Goal: Information Seeking & Learning: Find specific fact

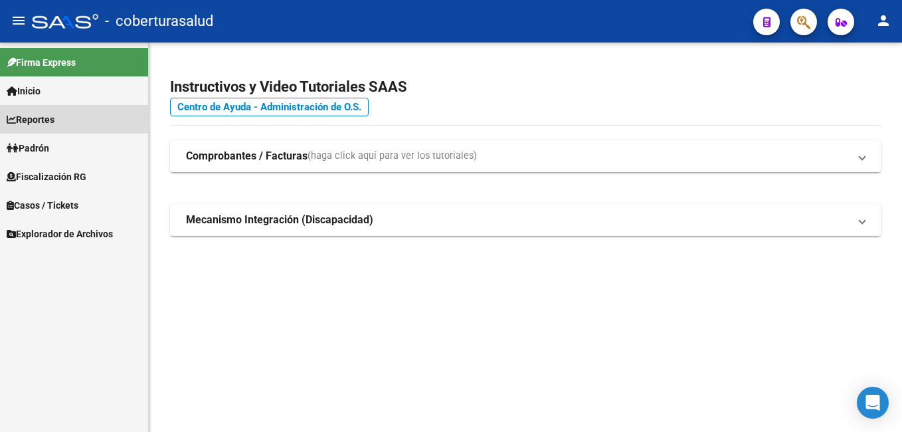
click at [41, 120] on span "Reportes" at bounding box center [31, 119] width 48 height 15
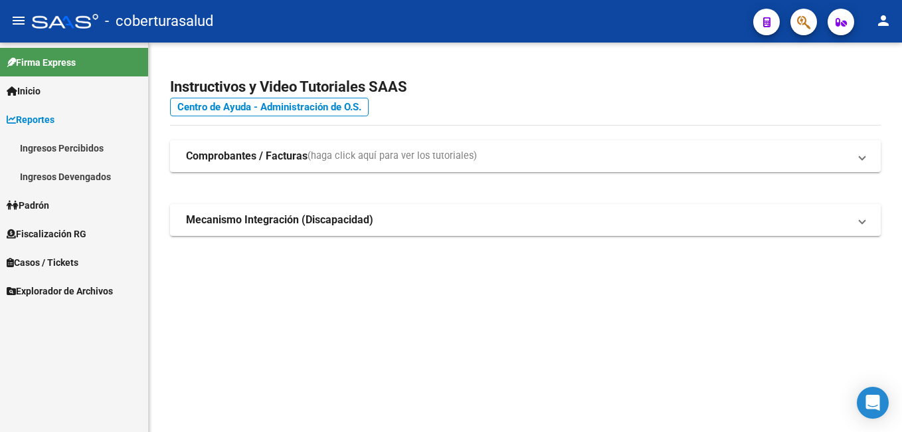
click at [62, 171] on link "Ingresos Devengados" at bounding box center [74, 176] width 148 height 29
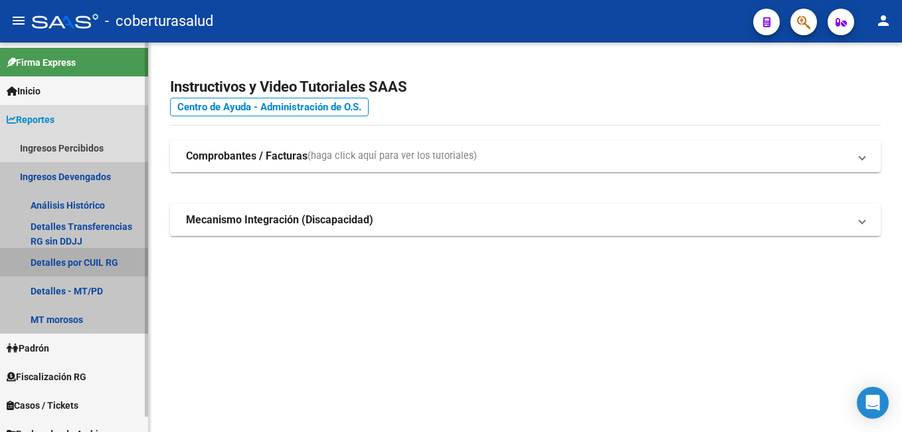
click at [94, 257] on link "Detalles por CUIL RG" at bounding box center [74, 262] width 148 height 29
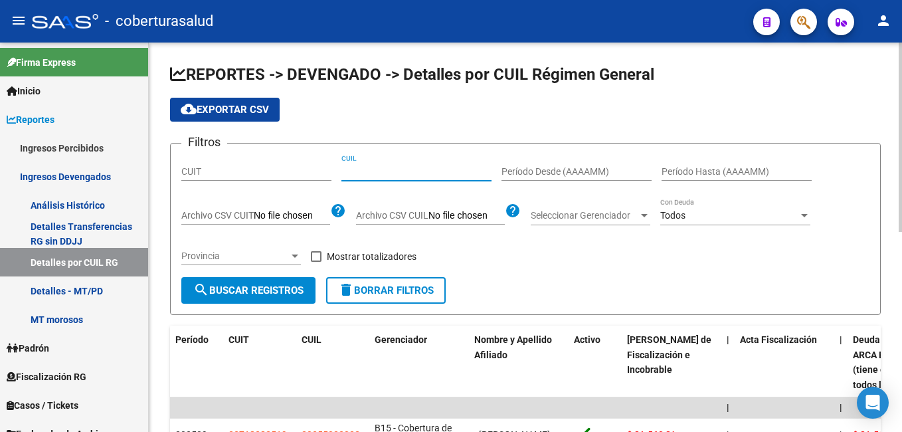
click at [380, 175] on input "CUIL" at bounding box center [416, 171] width 150 height 11
paste input "20-20786559-2"
click at [270, 283] on button "search Buscar Registros" at bounding box center [248, 290] width 134 height 27
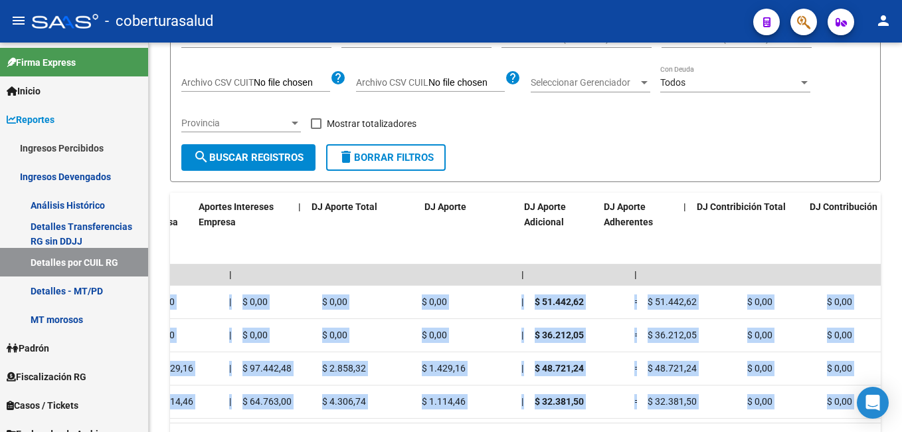
scroll to position [0, 2076]
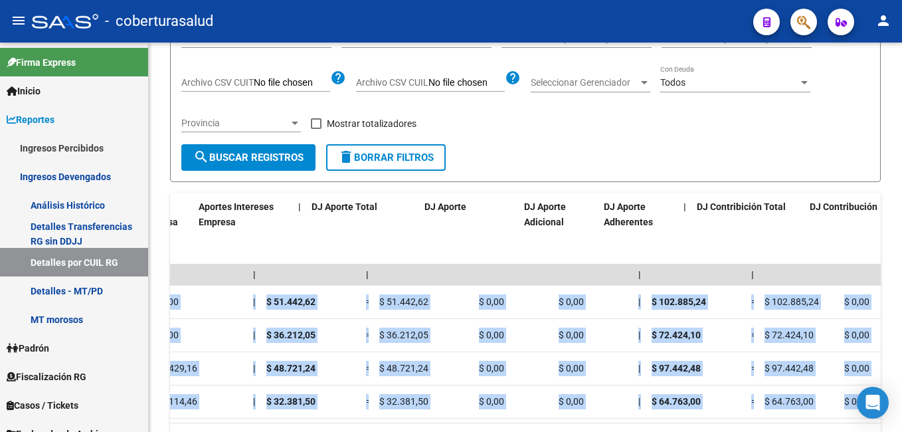
drag, startPoint x: 629, startPoint y: 299, endPoint x: 904, endPoint y: 313, distance: 275.3
click at [901, 313] on html "menu - coberturasalud person Firma Express Inicio Calendario SSS Instructivos C…" at bounding box center [451, 216] width 902 height 432
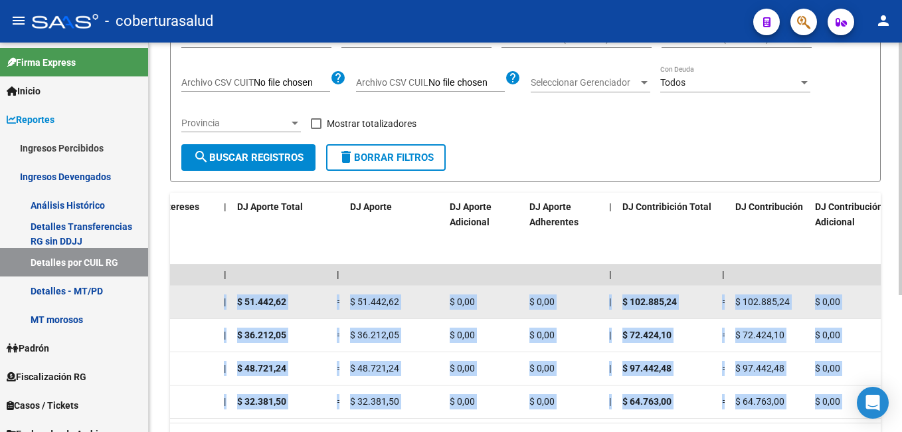
click at [703, 304] on div "$ 102.885,24" at bounding box center [666, 301] width 89 height 15
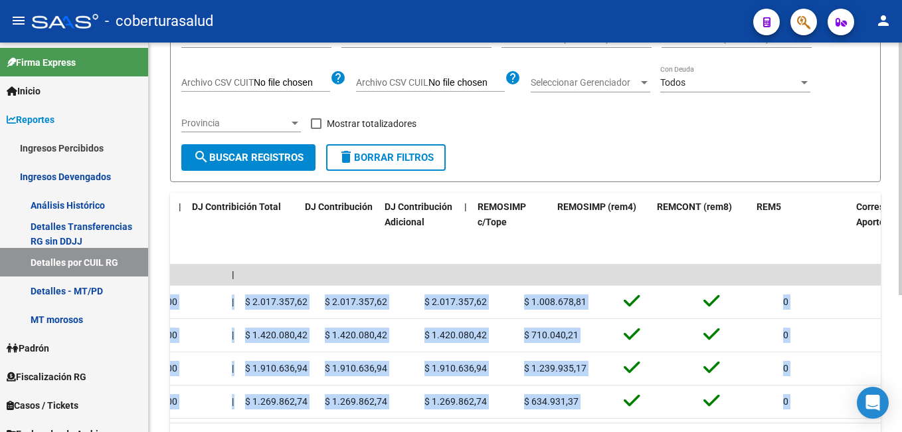
drag, startPoint x: 732, startPoint y: 302, endPoint x: 883, endPoint y: 303, distance: 151.4
click at [883, 303] on div "REPORTES -> DEVENGADO -> Detalles por CUIL Régimen General cloud_download Expor…" at bounding box center [525, 204] width 753 height 589
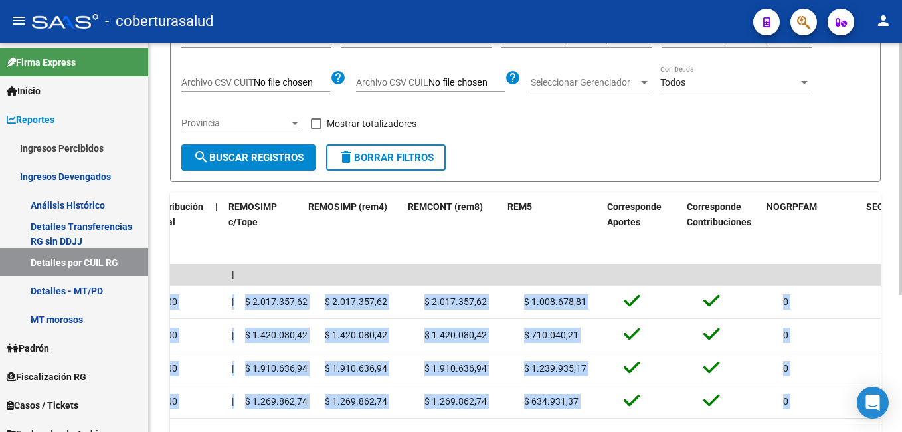
scroll to position [0, 2756]
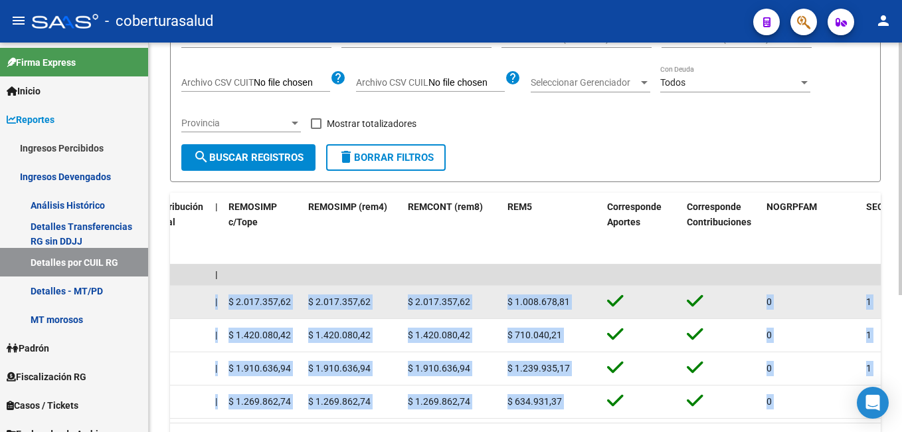
click at [586, 304] on div "$ 1.008.678,81" at bounding box center [551, 301] width 89 height 15
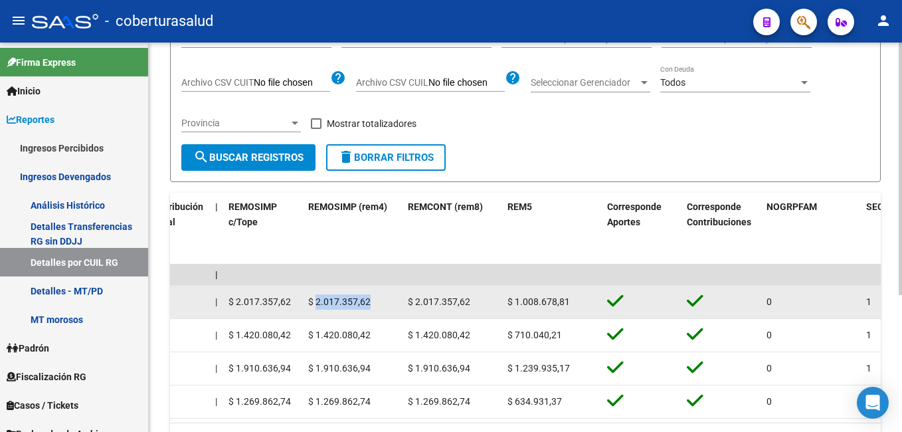
drag, startPoint x: 371, startPoint y: 302, endPoint x: 315, endPoint y: 297, distance: 56.0
click at [315, 297] on div "$ 2.017.357,62" at bounding box center [352, 301] width 89 height 15
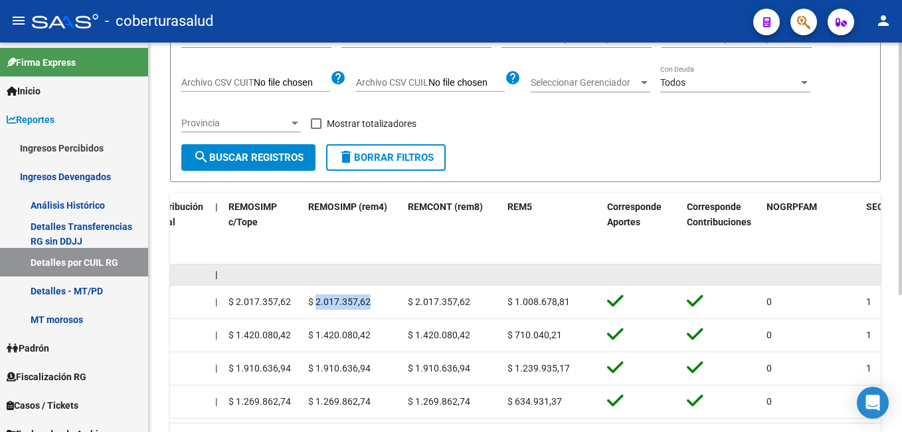
copy span "2.017.357,62"
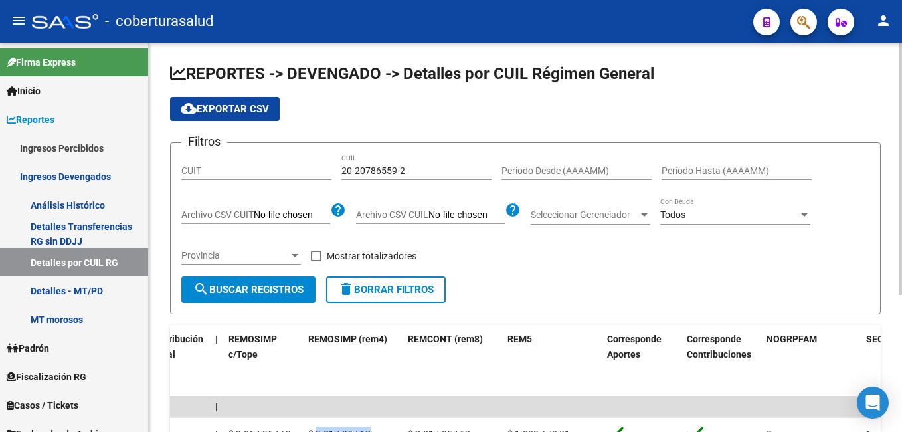
scroll to position [0, 0]
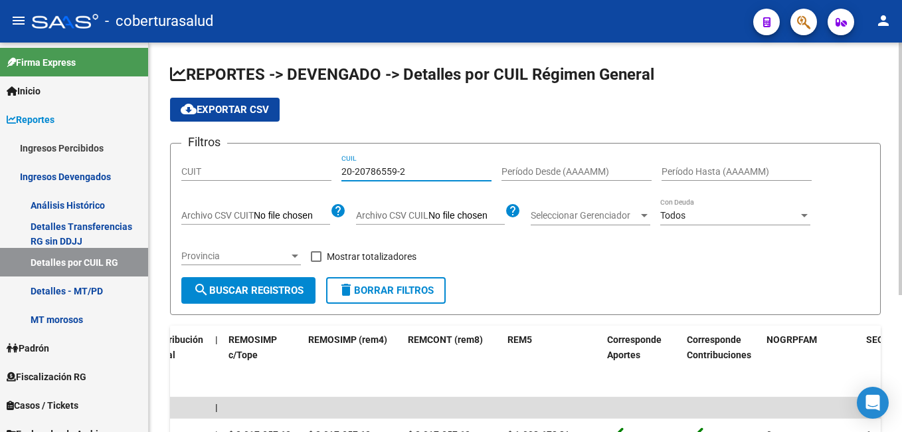
drag, startPoint x: 393, startPoint y: 170, endPoint x: 334, endPoint y: 170, distance: 59.1
click at [334, 170] on div "Filtros CUIT 20-20786559-2 CUIL Período Desde (AAAAMM) Período Hasta (AAAAMM) A…" at bounding box center [525, 215] width 688 height 123
paste input "7-30656161-3"
type input "27-30656161-3"
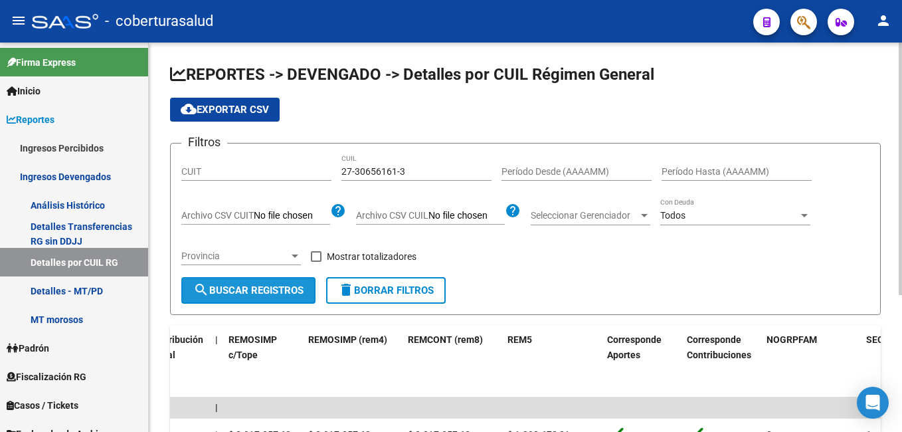
click at [282, 299] on button "search Buscar Registros" at bounding box center [248, 290] width 134 height 27
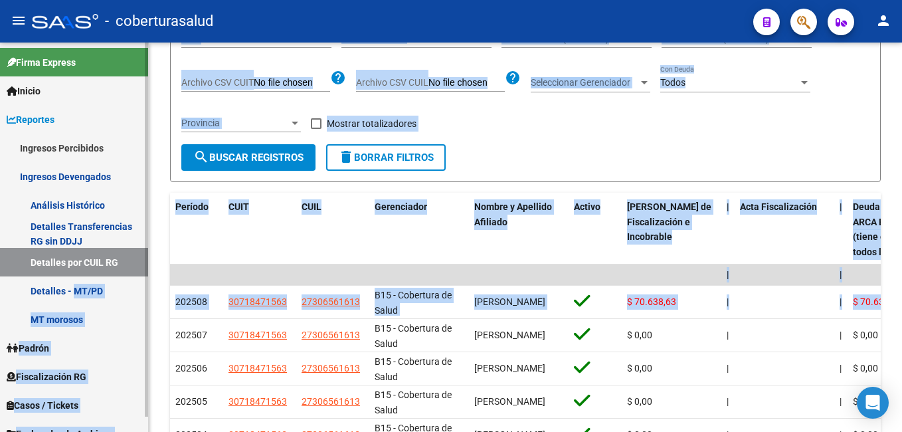
drag, startPoint x: 314, startPoint y: 304, endPoint x: 74, endPoint y: 303, distance: 239.7
click at [74, 303] on mat-sidenav-container "Firma Express Inicio Calendario SSS Instructivos Contacto OS Reportes Ingresos …" at bounding box center [451, 236] width 902 height 389
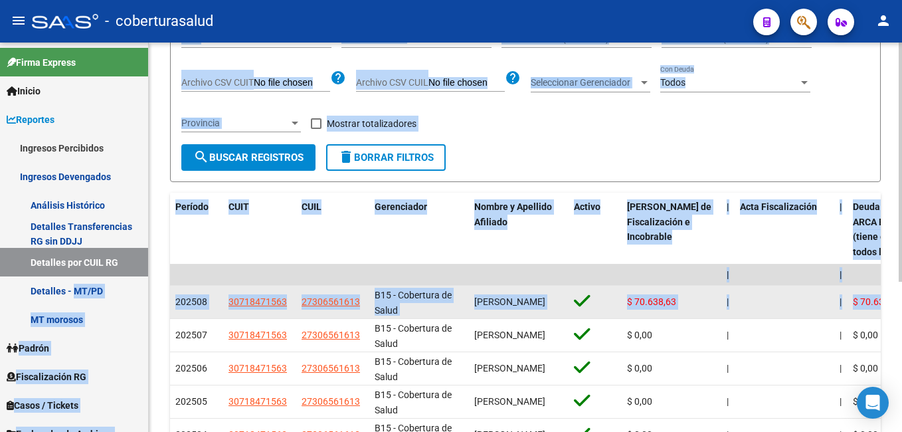
click at [582, 307] on icon at bounding box center [582, 301] width 17 height 19
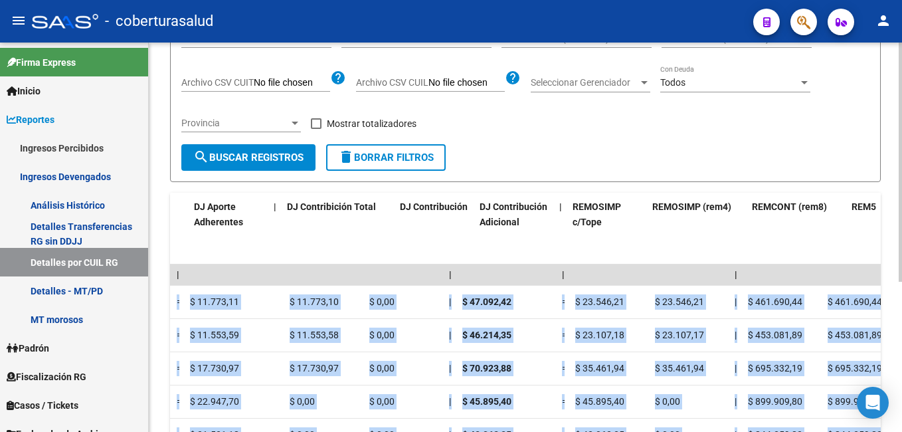
scroll to position [0, 2574]
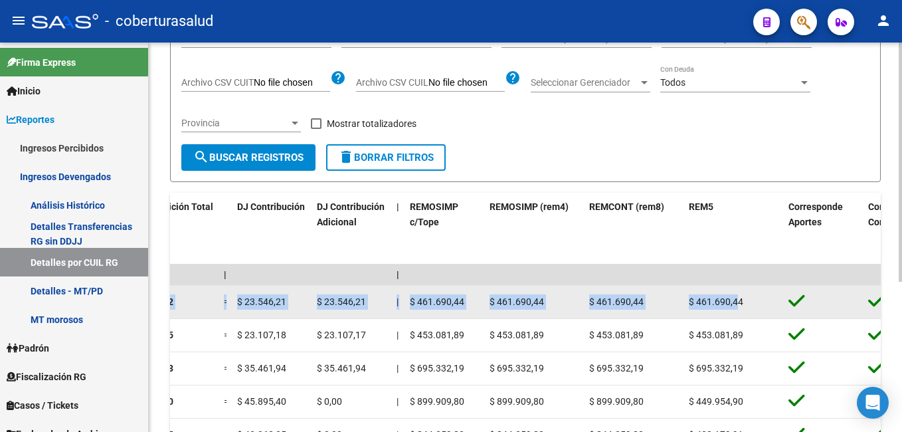
drag, startPoint x: 715, startPoint y: 306, endPoint x: 734, endPoint y: 304, distance: 19.4
drag, startPoint x: 734, startPoint y: 304, endPoint x: 665, endPoint y: 303, distance: 69.1
click at [665, 303] on div "$ 461.690,44" at bounding box center [633, 301] width 89 height 15
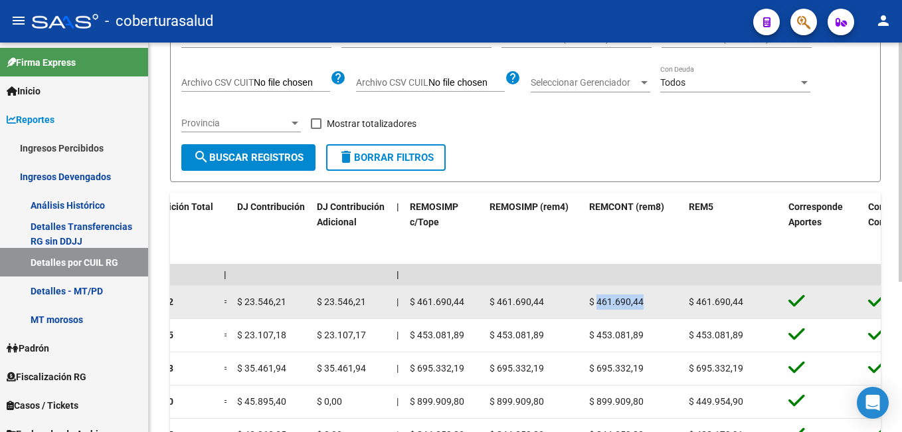
drag, startPoint x: 655, startPoint y: 297, endPoint x: 597, endPoint y: 302, distance: 58.7
click at [597, 302] on div "$ 461.690,44" at bounding box center [633, 301] width 89 height 15
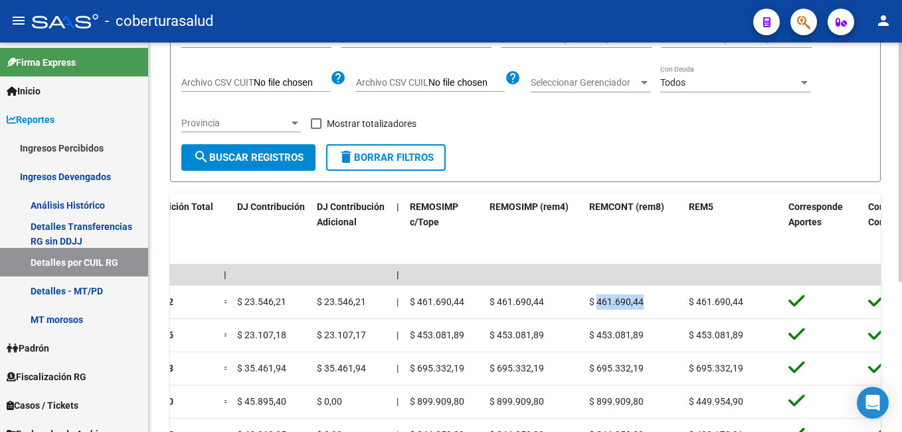
copy span "461.690,44"
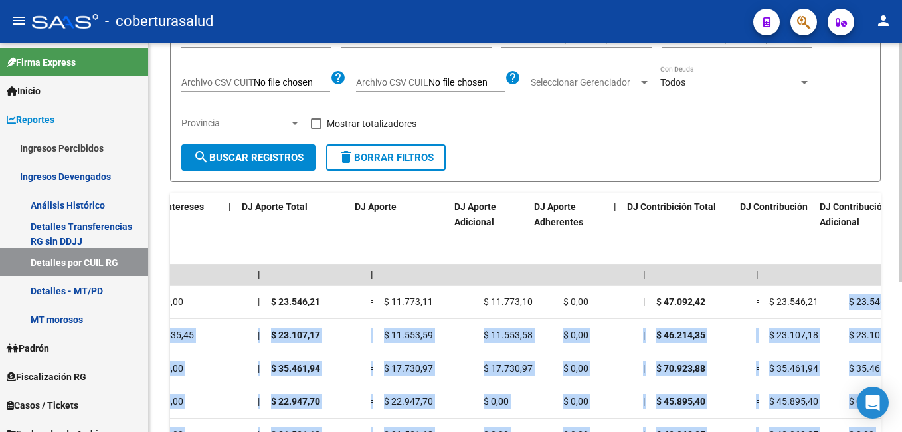
scroll to position [0, 1784]
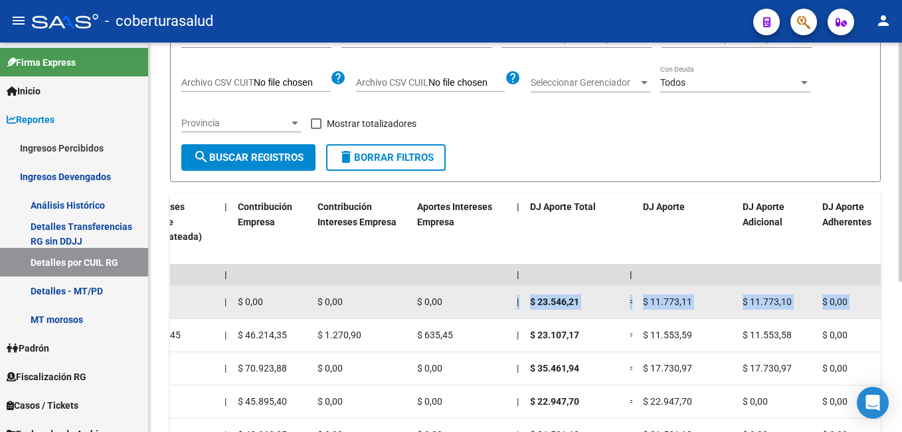
drag, startPoint x: 290, startPoint y: 303, endPoint x: 476, endPoint y: 301, distance: 186.6
click at [476, 301] on div "202508 30718471563 27306561613 B15 - Cobertura de Salud [PERSON_NAME] $ 70.638,…" at bounding box center [507, 302] width 4243 height 33
drag, startPoint x: 476, startPoint y: 301, endPoint x: 713, endPoint y: 295, distance: 237.1
click at [693, 295] on div "$ 11.773,11" at bounding box center [687, 301] width 89 height 15
drag, startPoint x: 748, startPoint y: 300, endPoint x: 794, endPoint y: 304, distance: 45.3
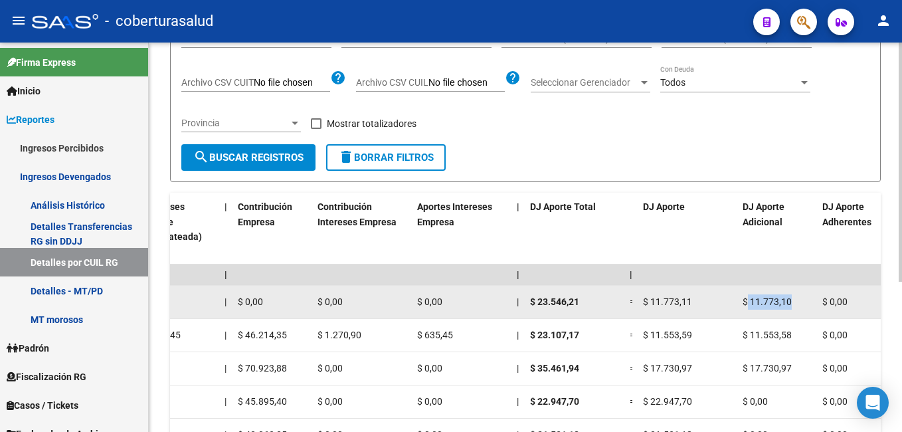
click at [794, 304] on div "$ 11.773,10" at bounding box center [776, 301] width 69 height 15
copy span "11.773,10"
drag, startPoint x: 288, startPoint y: 300, endPoint x: 214, endPoint y: 300, distance: 73.0
click at [214, 300] on div "202508 30718471563 27306561613 B15 - Cobertura de Salud [PERSON_NAME] $ 70.638,…" at bounding box center [507, 302] width 4243 height 33
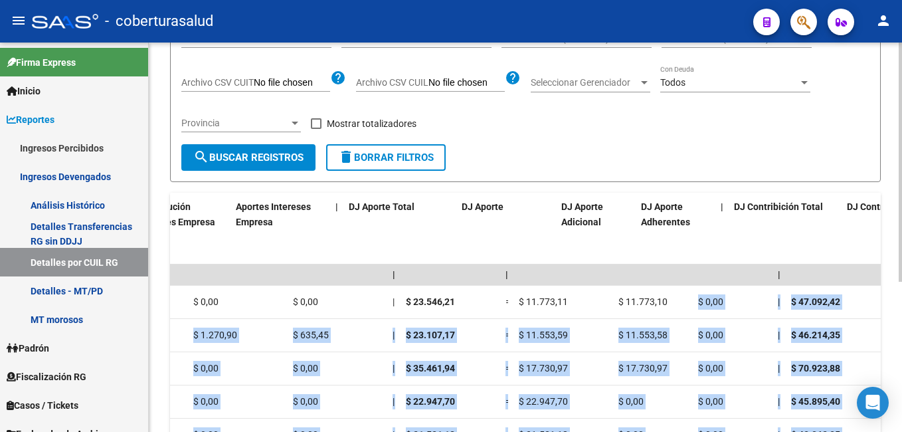
scroll to position [0, 2143]
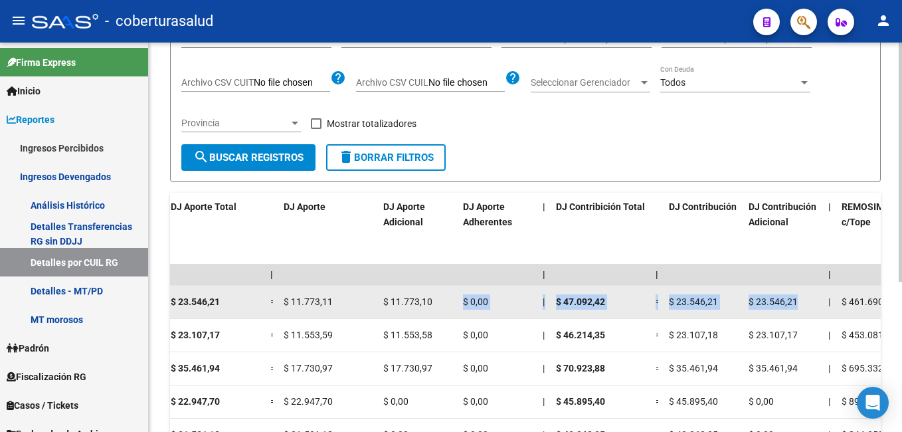
click at [810, 301] on div "202508 30718471563 27306561613 B15 - Cobertura de Salud [PERSON_NAME] $ 70.638,…" at bounding box center [148, 302] width 4243 height 33
click at [805, 301] on div "$ 23.546,21" at bounding box center [782, 301] width 69 height 15
drag, startPoint x: 803, startPoint y: 301, endPoint x: 758, endPoint y: 301, distance: 44.5
click at [758, 301] on div "$ 23.546,21" at bounding box center [782, 301] width 69 height 15
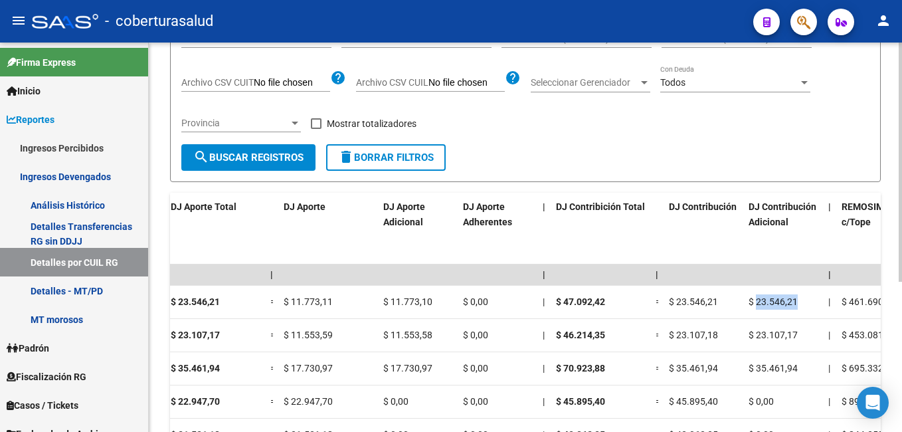
copy span "23.546,21"
